Goal: Information Seeking & Learning: Understand process/instructions

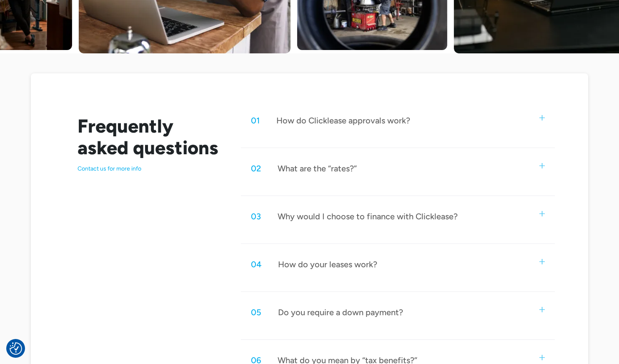
click at [517, 173] on div "02 What are the “rates?”" at bounding box center [398, 169] width 314 height 28
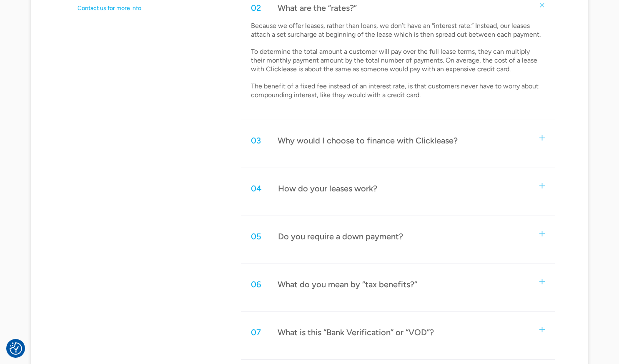
scroll to position [517, 0]
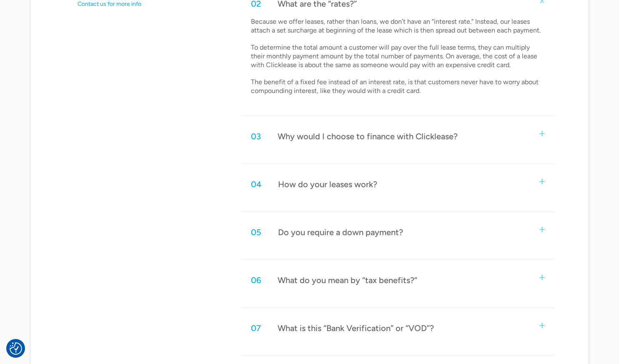
click at [305, 190] on div "04 How do your leases work?" at bounding box center [398, 185] width 314 height 28
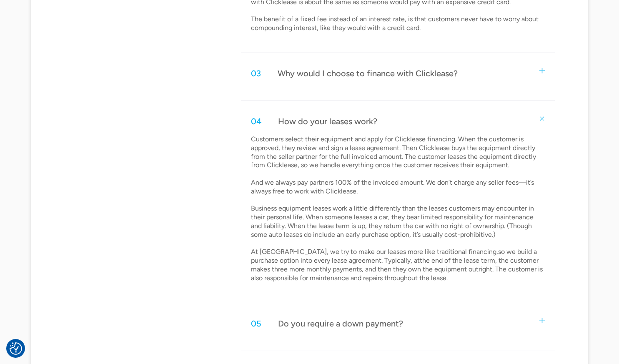
scroll to position [581, 0]
click at [317, 236] on p "Customers select their equipment and apply for Clicklease financing. When the c…" at bounding box center [398, 208] width 294 height 148
click at [319, 226] on p "Customers select their equipment and apply for Clicklease financing. When the c…" at bounding box center [398, 208] width 294 height 148
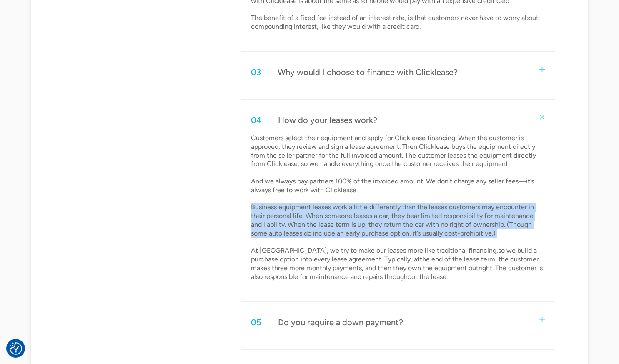
click at [319, 226] on p "Customers select their equipment and apply for Clicklease financing. When the c…" at bounding box center [398, 208] width 294 height 148
click at [347, 241] on p "Customers select their equipment and apply for Clicklease financing. When the c…" at bounding box center [398, 208] width 294 height 148
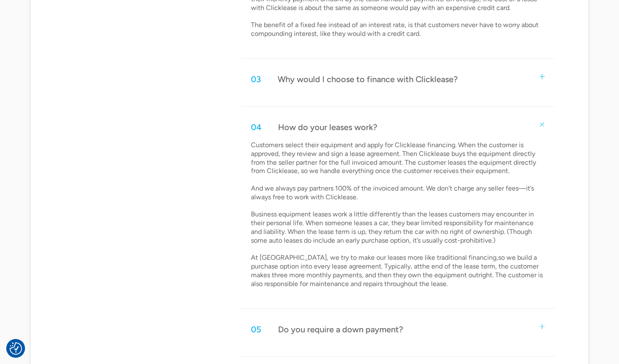
scroll to position [582, 0]
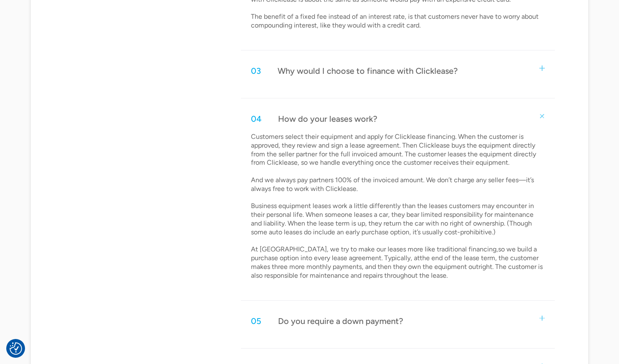
click at [419, 286] on div "04 How do your leases work? Customers select their equipment and apply for Clic…" at bounding box center [398, 203] width 314 height 196
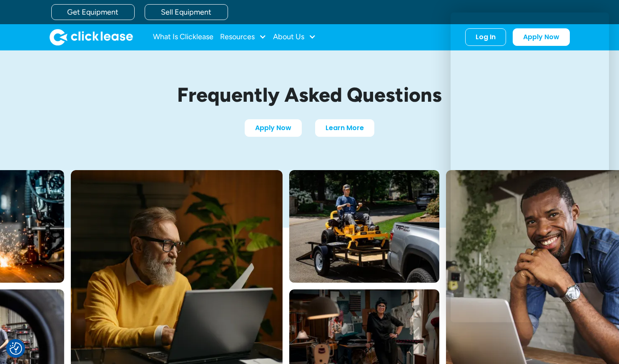
click at [155, 79] on div "Frequently Asked Questions Apply Now Learn More" at bounding box center [310, 110] width 534 height 120
